Goal: Complete application form

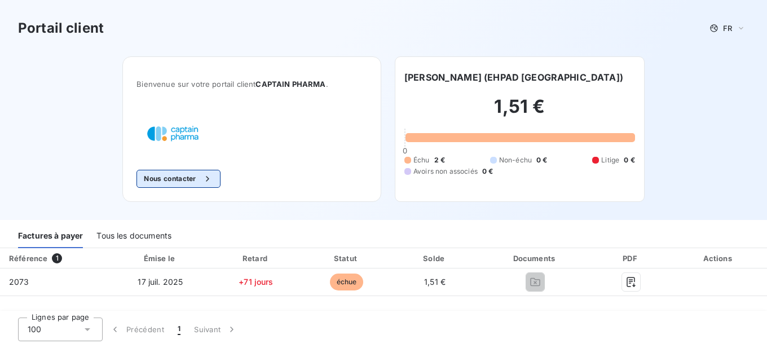
click at [199, 178] on div "button" at bounding box center [204, 178] width 17 height 11
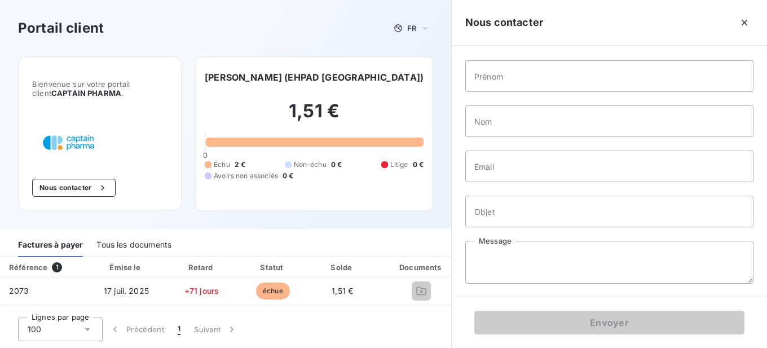
scroll to position [60, 0]
click at [336, 43] on div "Portail client FR" at bounding box center [225, 28] width 451 height 56
click at [424, 27] on icon at bounding box center [425, 28] width 5 height 2
click at [424, 27] on icon at bounding box center [425, 28] width 9 height 11
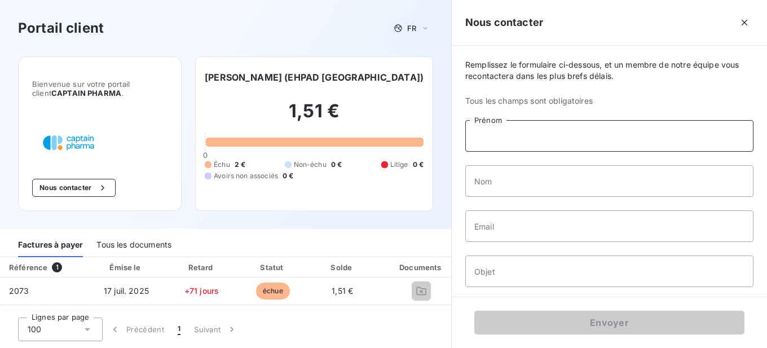
click at [540, 138] on input "Prénom" at bounding box center [609, 136] width 288 height 32
type input "[PERSON_NAME]"
type input "Clavaud"
type input "[PERSON_NAME][EMAIL_ADDRESS][DOMAIN_NAME]"
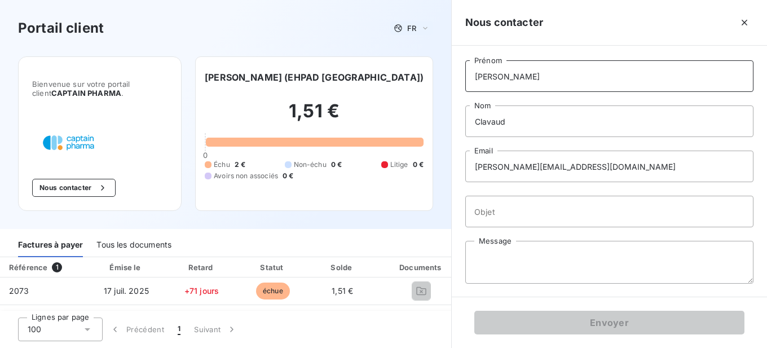
scroll to position [60, 0]
